Goal: Transaction & Acquisition: Purchase product/service

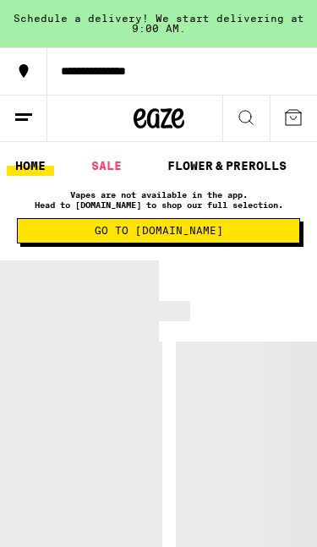
click at [189, 234] on span "Go to [DOMAIN_NAME]" at bounding box center [159, 231] width 128 height 10
